Goal: Task Accomplishment & Management: Complete application form

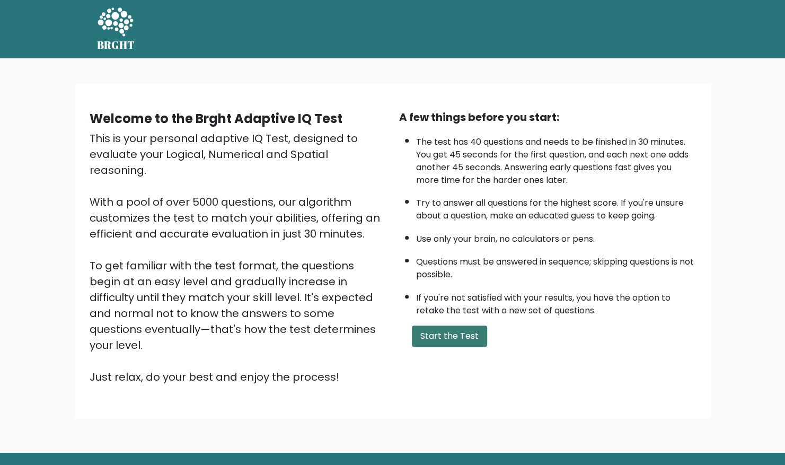
click at [433, 338] on button "Start the Test" at bounding box center [449, 335] width 75 height 21
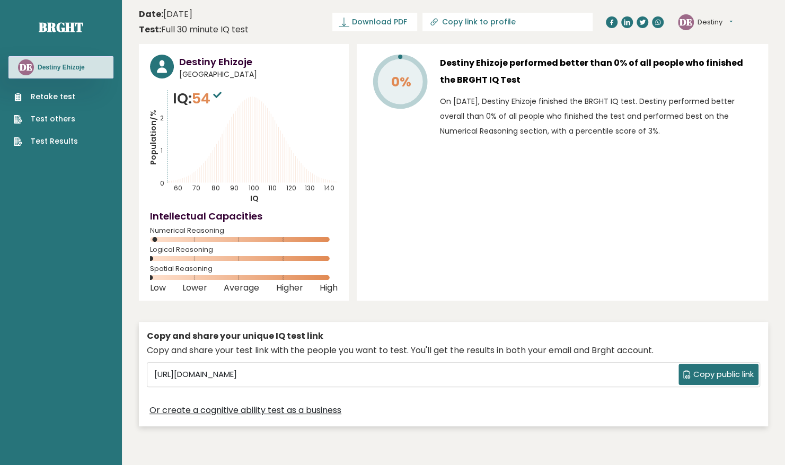
click at [59, 120] on link "Test others" at bounding box center [46, 118] width 64 height 11
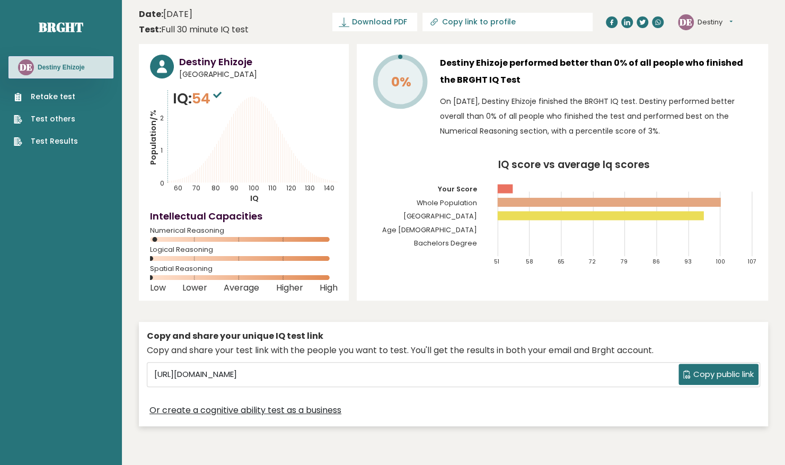
click at [59, 99] on link "Retake test" at bounding box center [46, 96] width 64 height 11
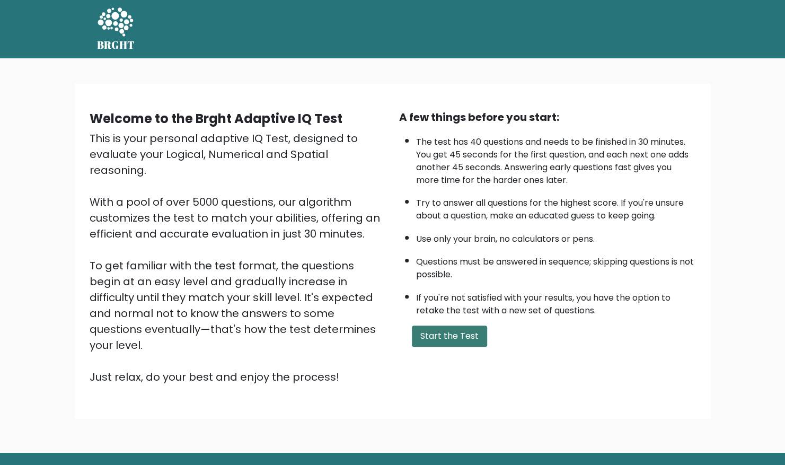
click at [442, 345] on button "Start the Test" at bounding box center [449, 335] width 75 height 21
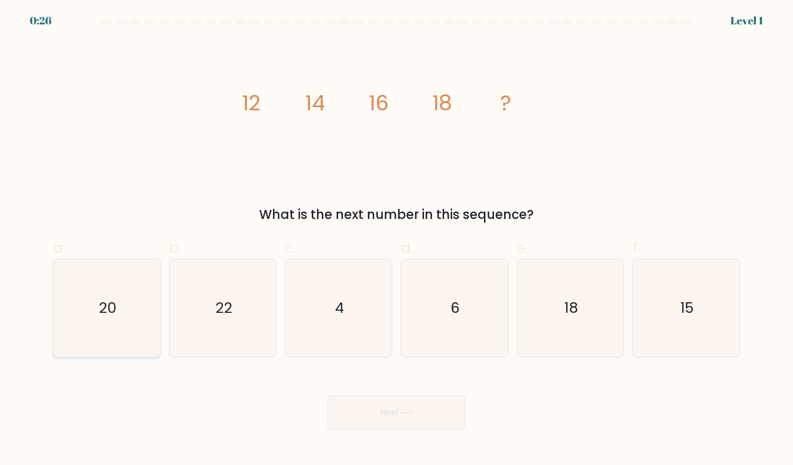
click at [125, 312] on icon "20" at bounding box center [107, 308] width 98 height 98
click at [396, 240] on input "a. 20" at bounding box center [396, 236] width 1 height 7
radio input "true"
click at [376, 404] on button "Next" at bounding box center [397, 412] width 138 height 34
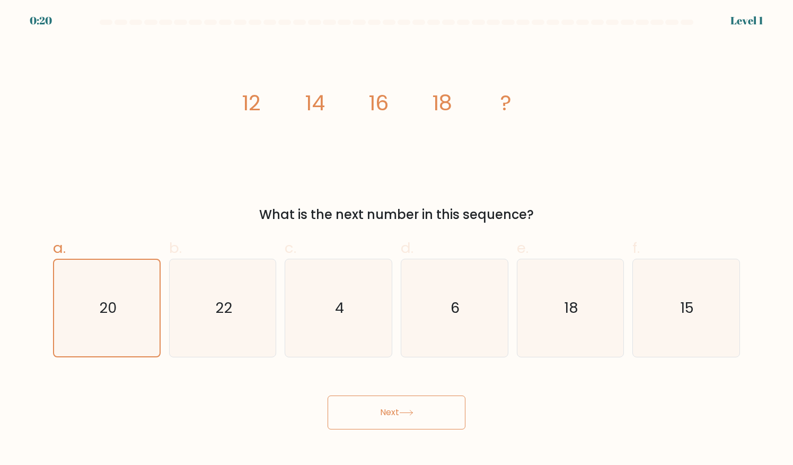
click at [382, 420] on button "Next" at bounding box center [397, 412] width 138 height 34
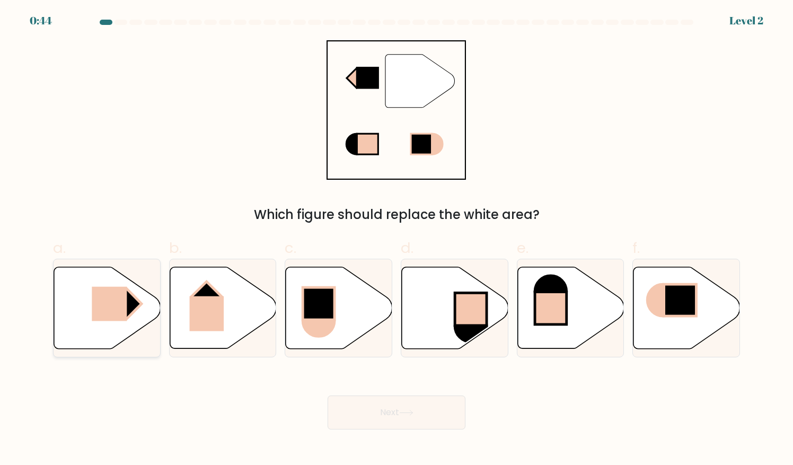
click at [130, 282] on icon at bounding box center [107, 308] width 107 height 82
click at [396, 240] on input "a." at bounding box center [396, 236] width 1 height 7
radio input "true"
click at [374, 418] on button "Next" at bounding box center [397, 412] width 138 height 34
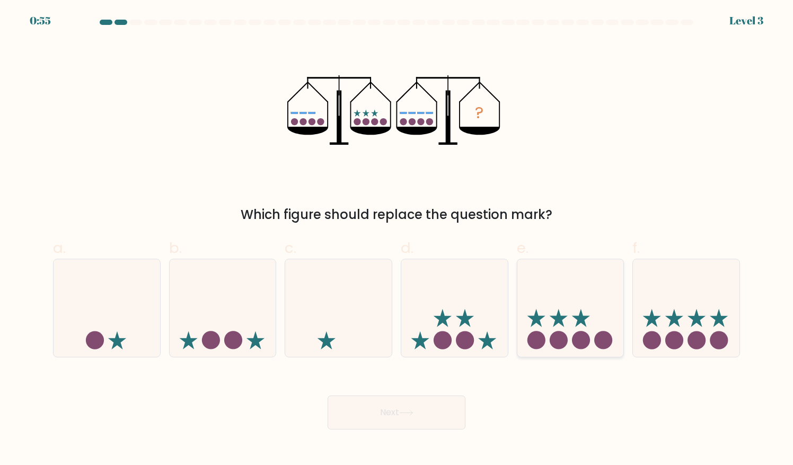
click at [548, 328] on icon at bounding box center [570, 308] width 107 height 88
click at [397, 240] on input "e." at bounding box center [396, 236] width 1 height 7
radio input "true"
click at [412, 407] on button "Next" at bounding box center [397, 412] width 138 height 34
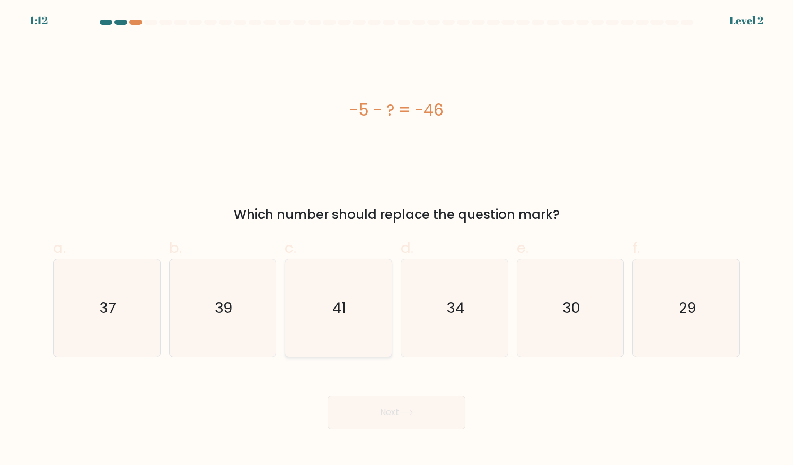
click at [341, 299] on text "41" at bounding box center [339, 307] width 14 height 21
click at [396, 240] on input "c. 41" at bounding box center [396, 236] width 1 height 7
radio input "true"
click at [386, 413] on button "Next" at bounding box center [397, 412] width 138 height 34
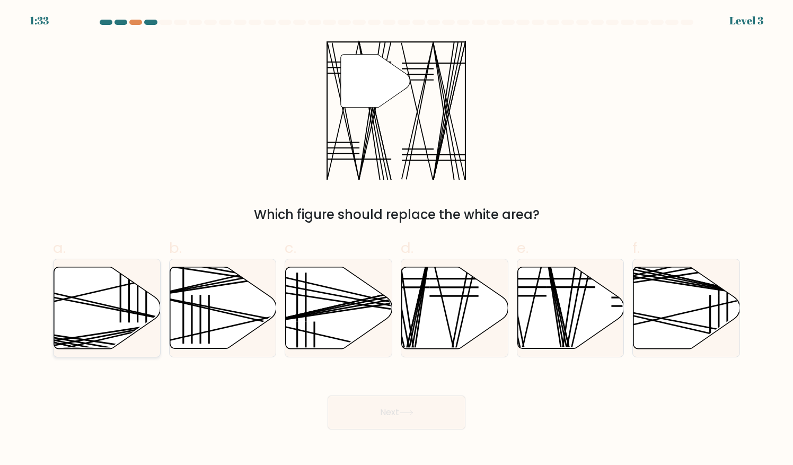
click at [91, 305] on icon at bounding box center [107, 308] width 107 height 82
click at [396, 240] on input "a." at bounding box center [396, 236] width 1 height 7
radio input "true"
click at [419, 426] on button "Next" at bounding box center [397, 412] width 138 height 34
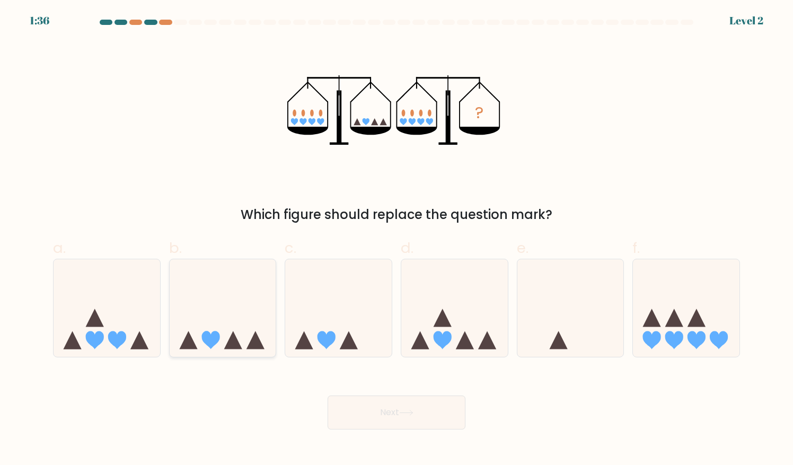
click at [236, 336] on icon at bounding box center [223, 308] width 107 height 88
click at [396, 240] on input "b." at bounding box center [396, 236] width 1 height 7
radio input "true"
drag, startPoint x: 435, startPoint y: 436, endPoint x: 423, endPoint y: 418, distance: 21.5
click at [423, 418] on body "1:32 Level 2" at bounding box center [396, 232] width 793 height 465
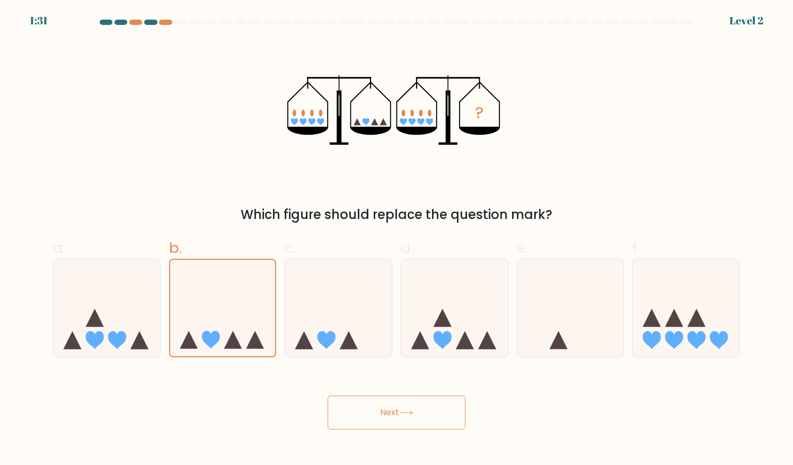
click at [423, 418] on button "Next" at bounding box center [397, 412] width 138 height 34
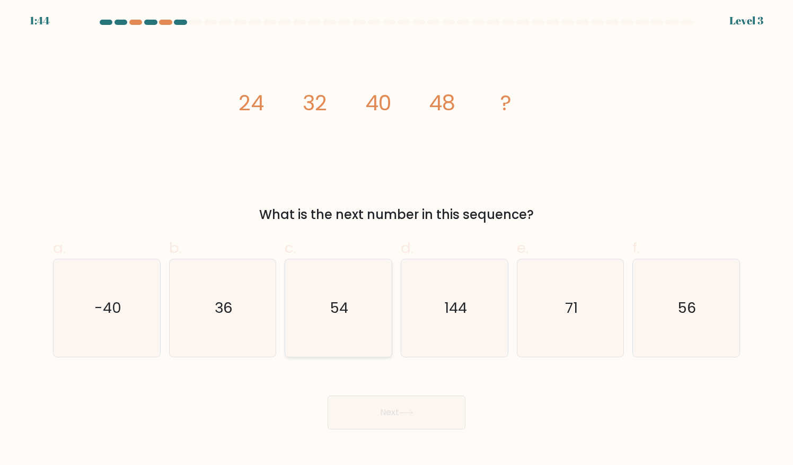
click at [325, 333] on icon "54" at bounding box center [339, 308] width 98 height 98
click at [396, 240] on input "c. 54" at bounding box center [396, 236] width 1 height 7
radio input "true"
click at [398, 409] on button "Next" at bounding box center [397, 412] width 138 height 34
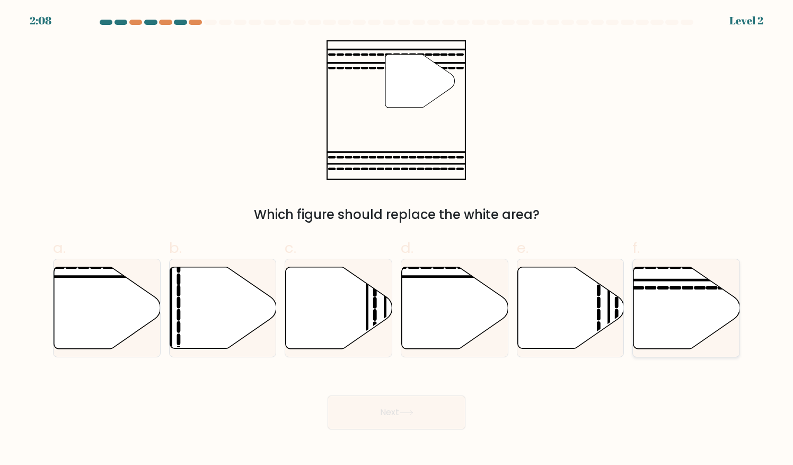
click at [690, 283] on icon at bounding box center [686, 308] width 107 height 82
click at [397, 240] on input "f." at bounding box center [396, 236] width 1 height 7
radio input "true"
click at [391, 417] on button "Next" at bounding box center [397, 412] width 138 height 34
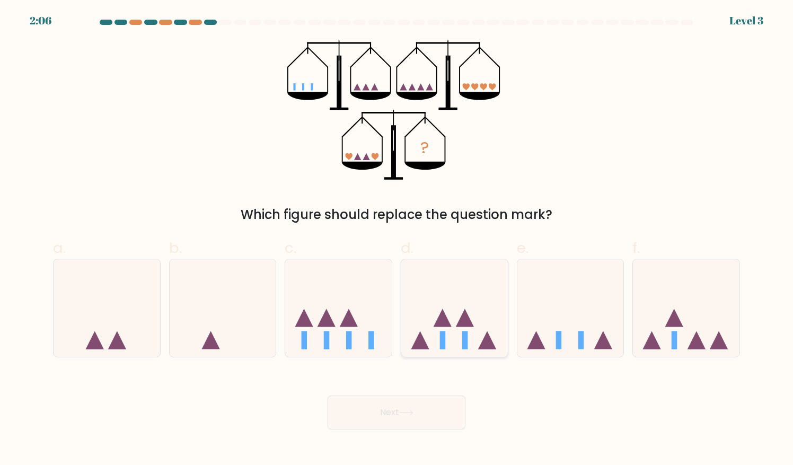
click at [424, 306] on icon at bounding box center [454, 308] width 107 height 88
click at [397, 240] on input "d." at bounding box center [396, 236] width 1 height 7
radio input "true"
click at [598, 283] on icon at bounding box center [570, 308] width 107 height 88
click at [397, 240] on input "e." at bounding box center [396, 236] width 1 height 7
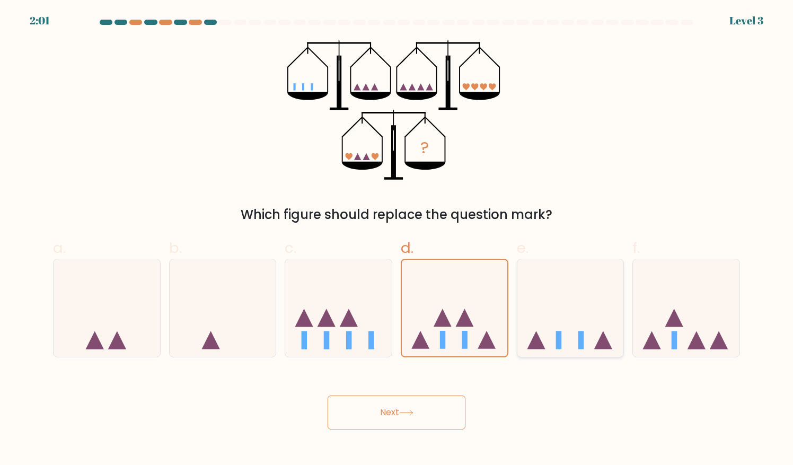
radio input "true"
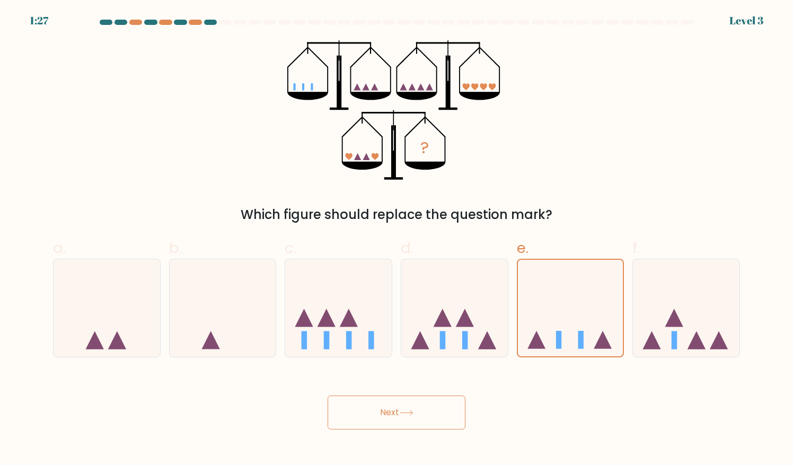
click at [423, 416] on button "Next" at bounding box center [397, 412] width 138 height 34
click at [558, 322] on icon at bounding box center [570, 307] width 105 height 87
click at [397, 240] on input "e." at bounding box center [396, 236] width 1 height 7
click at [387, 413] on button "Next" at bounding box center [397, 412] width 138 height 34
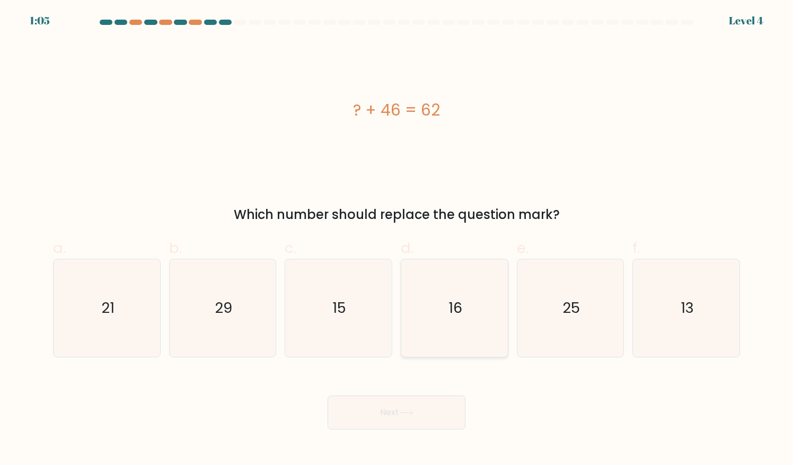
click at [430, 325] on icon "16" at bounding box center [455, 308] width 98 height 98
click at [397, 240] on input "d. 16" at bounding box center [396, 236] width 1 height 7
radio input "true"
click at [420, 404] on button "Next" at bounding box center [397, 412] width 138 height 34
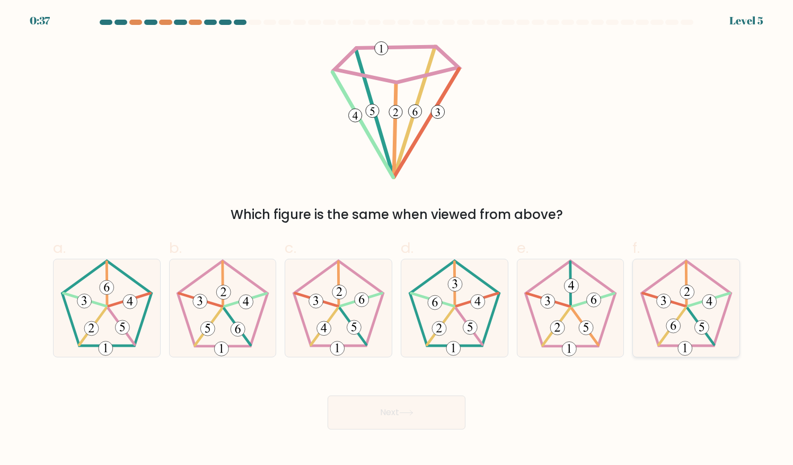
click at [685, 348] on icon at bounding box center [684, 348] width 3 height 9
click at [397, 240] on input "f." at bounding box center [396, 236] width 1 height 7
radio input "true"
click at [417, 408] on button "Next" at bounding box center [397, 412] width 138 height 34
click at [409, 411] on icon at bounding box center [406, 413] width 14 height 6
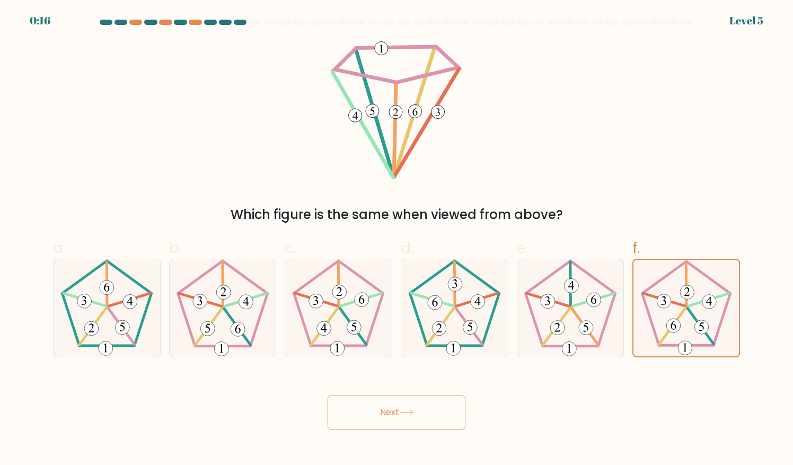
click at [409, 411] on icon at bounding box center [406, 413] width 14 height 6
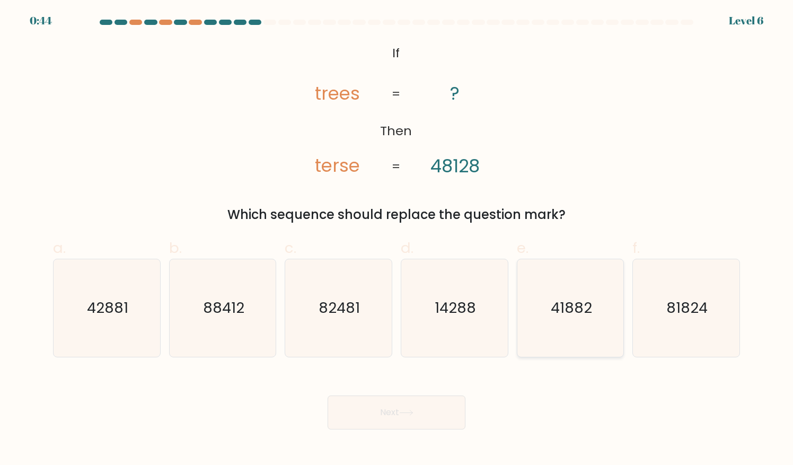
click at [551, 312] on text "41882" at bounding box center [571, 307] width 41 height 21
click at [397, 240] on input "e. 41882" at bounding box center [396, 236] width 1 height 7
radio input "true"
click at [551, 312] on text "41882" at bounding box center [571, 308] width 41 height 20
click at [397, 240] on input "e. 41882" at bounding box center [396, 236] width 1 height 7
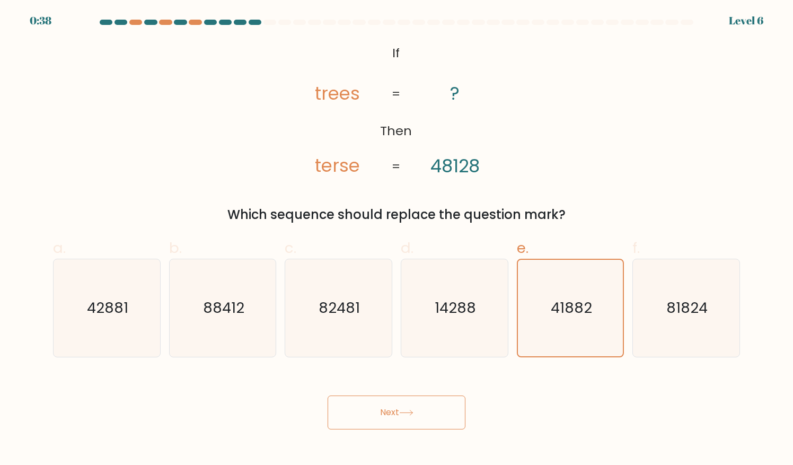
click at [420, 408] on button "Next" at bounding box center [397, 412] width 138 height 34
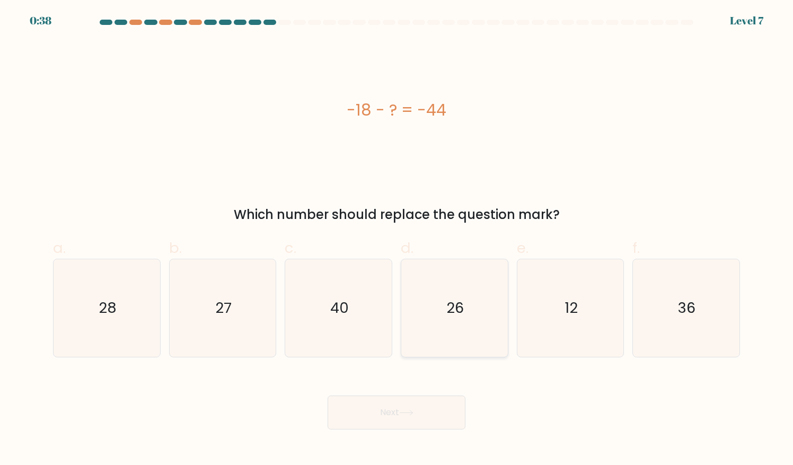
click at [435, 332] on icon "26" at bounding box center [455, 308] width 98 height 98
click at [397, 240] on input "d. 26" at bounding box center [396, 236] width 1 height 7
radio input "true"
click at [403, 407] on button "Next" at bounding box center [397, 412] width 138 height 34
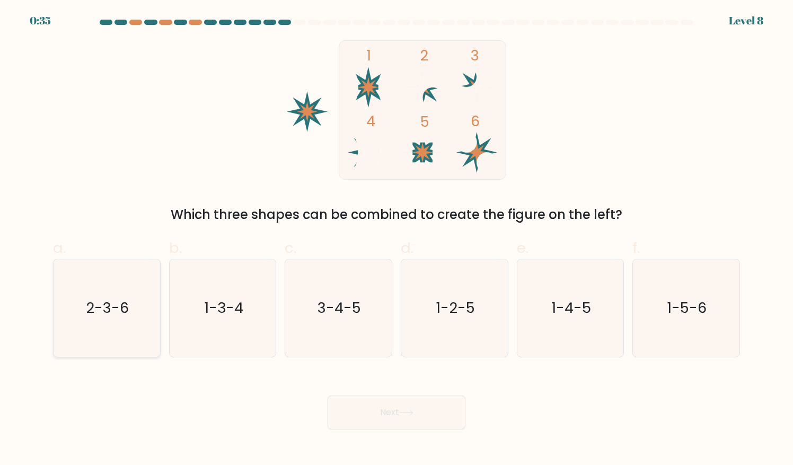
click at [118, 312] on text "2-3-6" at bounding box center [107, 307] width 43 height 21
click at [396, 240] on input "a. 2-3-6" at bounding box center [396, 236] width 1 height 7
radio input "true"
click at [343, 419] on button "Next" at bounding box center [397, 412] width 138 height 34
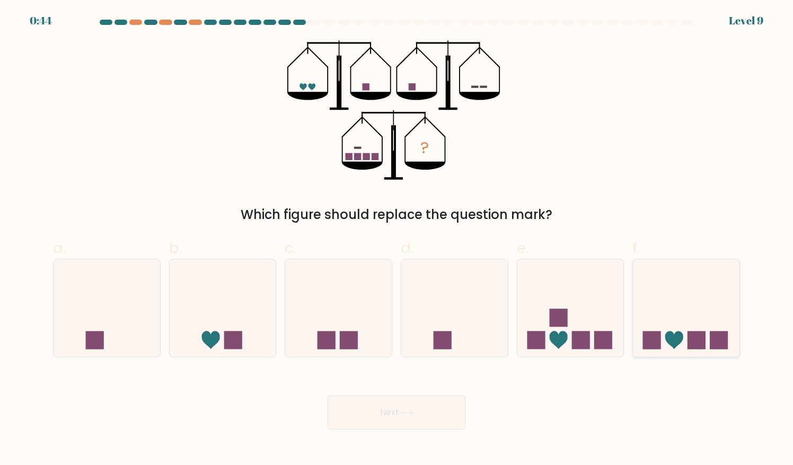
click at [665, 329] on icon at bounding box center [686, 308] width 107 height 88
click at [397, 240] on input "f." at bounding box center [396, 236] width 1 height 7
radio input "true"
click at [447, 415] on button "Next" at bounding box center [397, 412] width 138 height 34
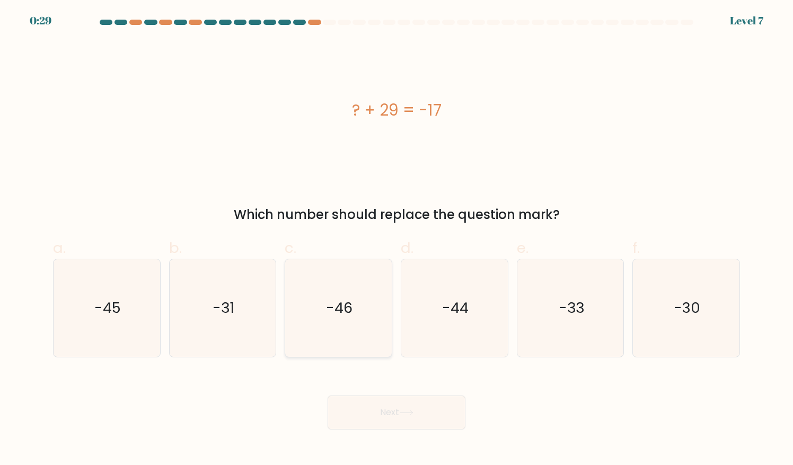
click at [340, 321] on icon "-46" at bounding box center [339, 308] width 98 height 98
click at [396, 240] on input "c. -46" at bounding box center [396, 236] width 1 height 7
radio input "true"
click at [387, 425] on button "Next" at bounding box center [397, 412] width 138 height 34
click at [383, 413] on button "Next" at bounding box center [397, 412] width 138 height 34
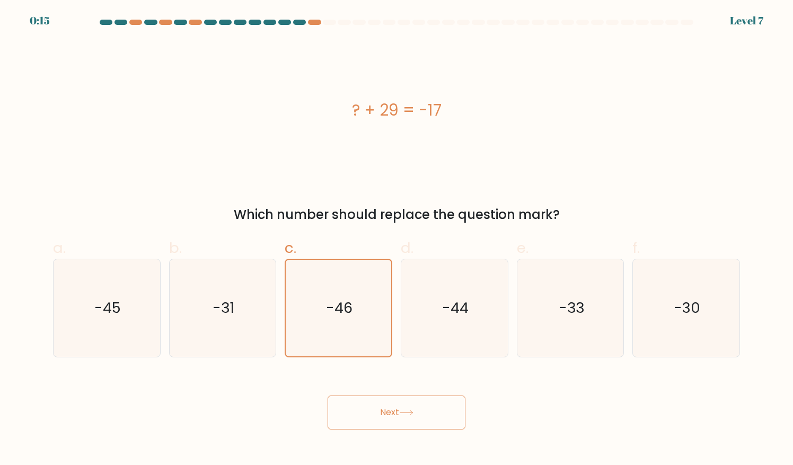
click at [383, 413] on button "Next" at bounding box center [397, 412] width 138 height 34
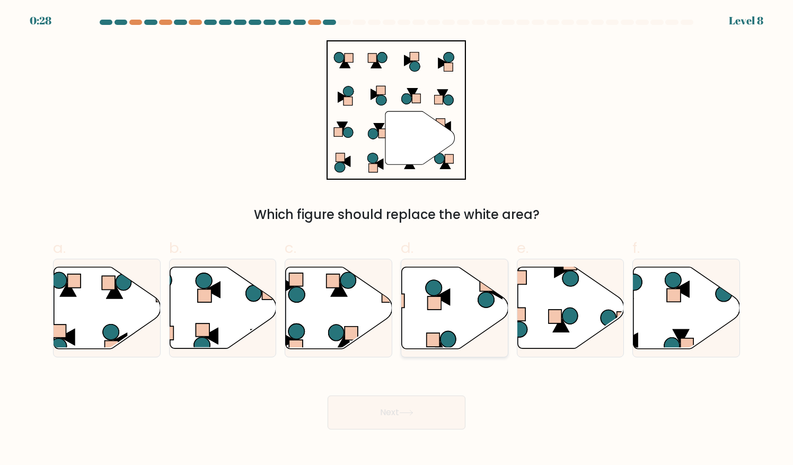
click at [469, 303] on icon at bounding box center [455, 308] width 107 height 82
click at [397, 240] on input "d." at bounding box center [396, 236] width 1 height 7
radio input "true"
click at [391, 415] on button "Next" at bounding box center [397, 412] width 138 height 34
